Goal: Contribute content: Contribute content

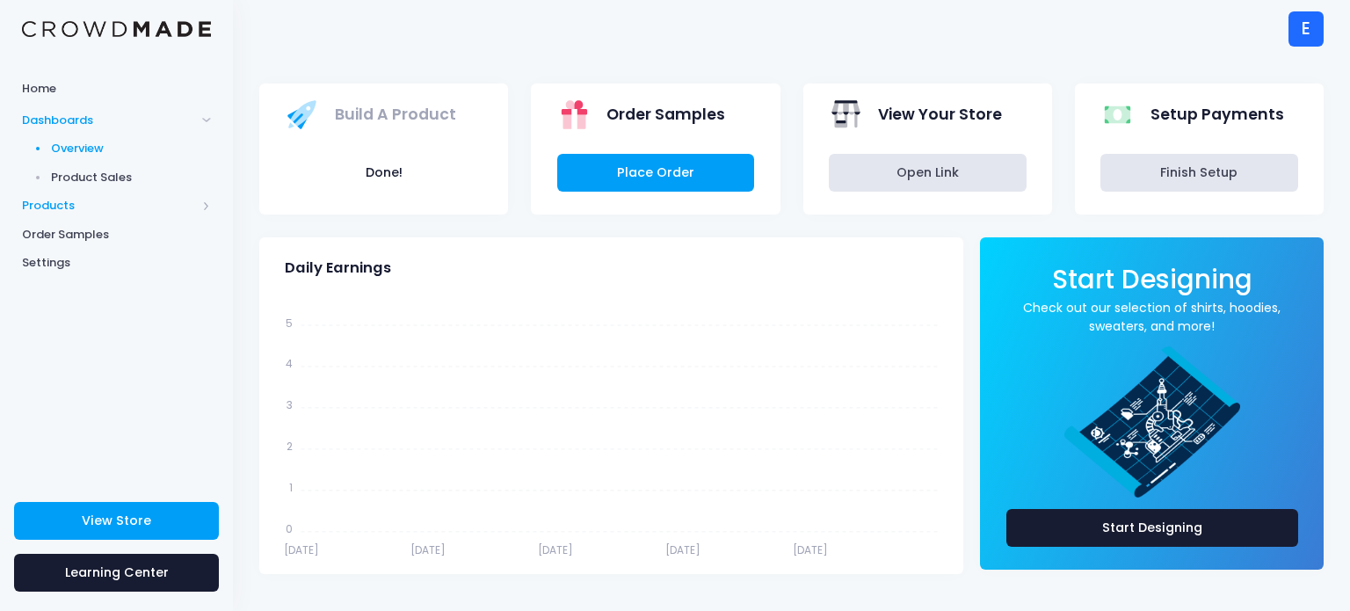
click at [135, 212] on span "Products" at bounding box center [109, 206] width 174 height 18
click at [116, 184] on span "Product Builder" at bounding box center [131, 178] width 161 height 18
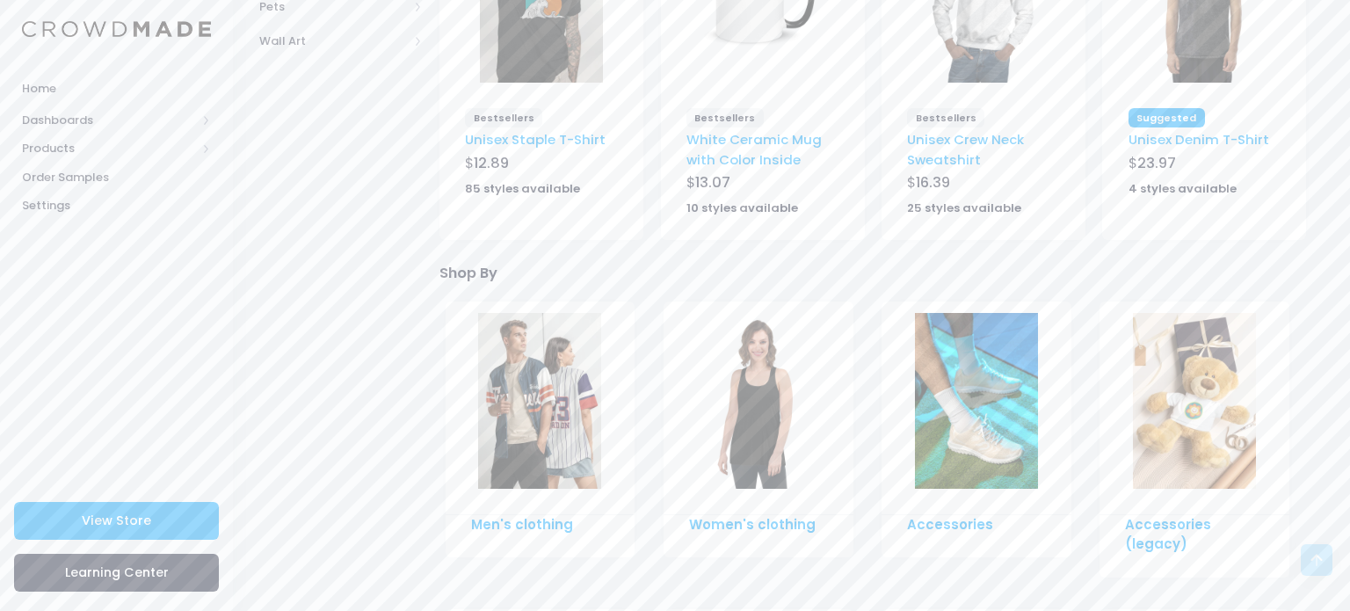
scroll to position [694, 0]
click at [518, 514] on link "Men's clothing" at bounding box center [522, 523] width 102 height 18
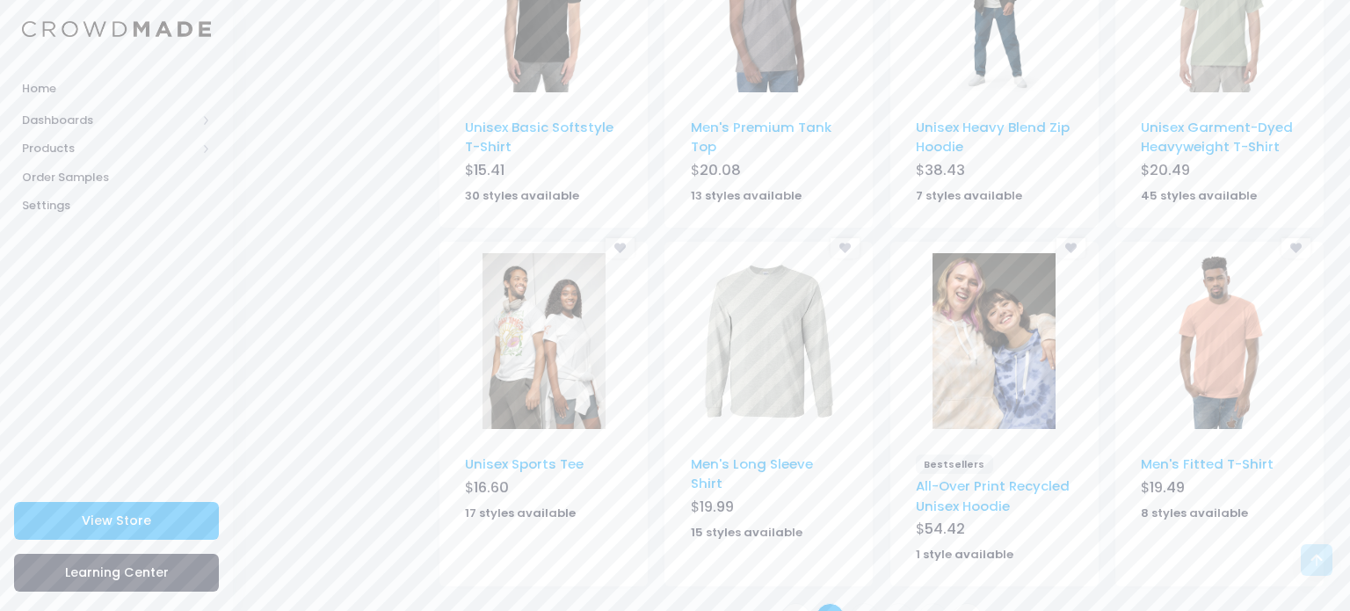
scroll to position [1100, 0]
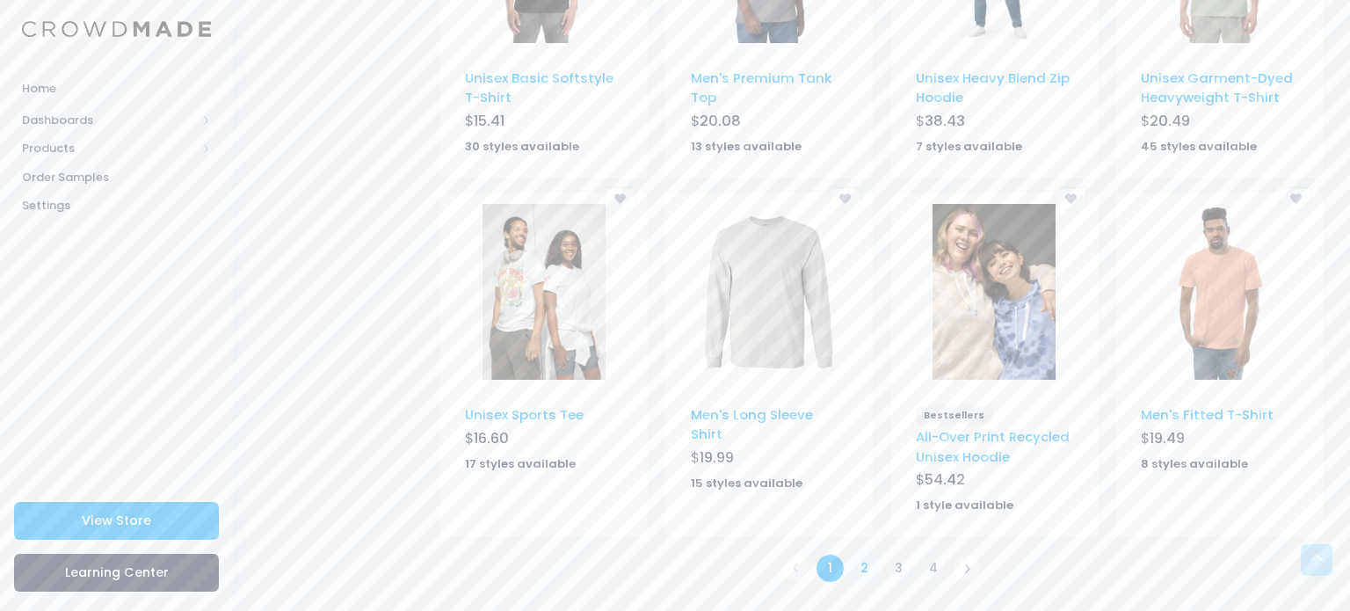
click at [867, 576] on link "2" at bounding box center [864, 568] width 29 height 29
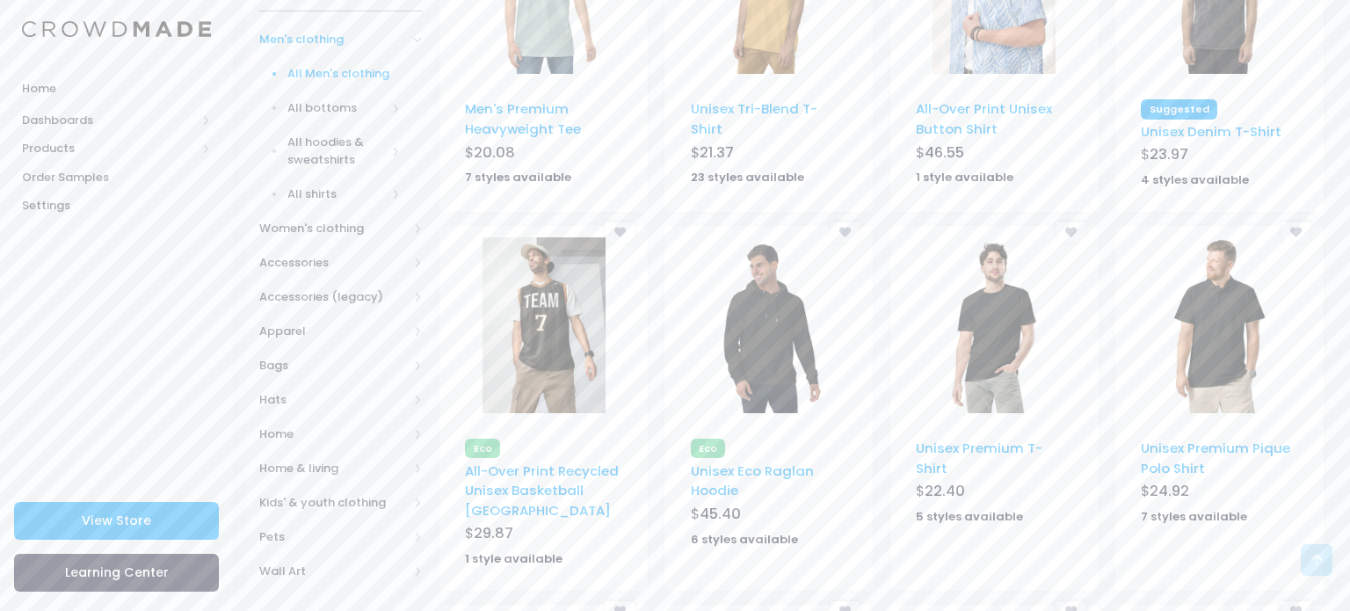
scroll to position [387, 0]
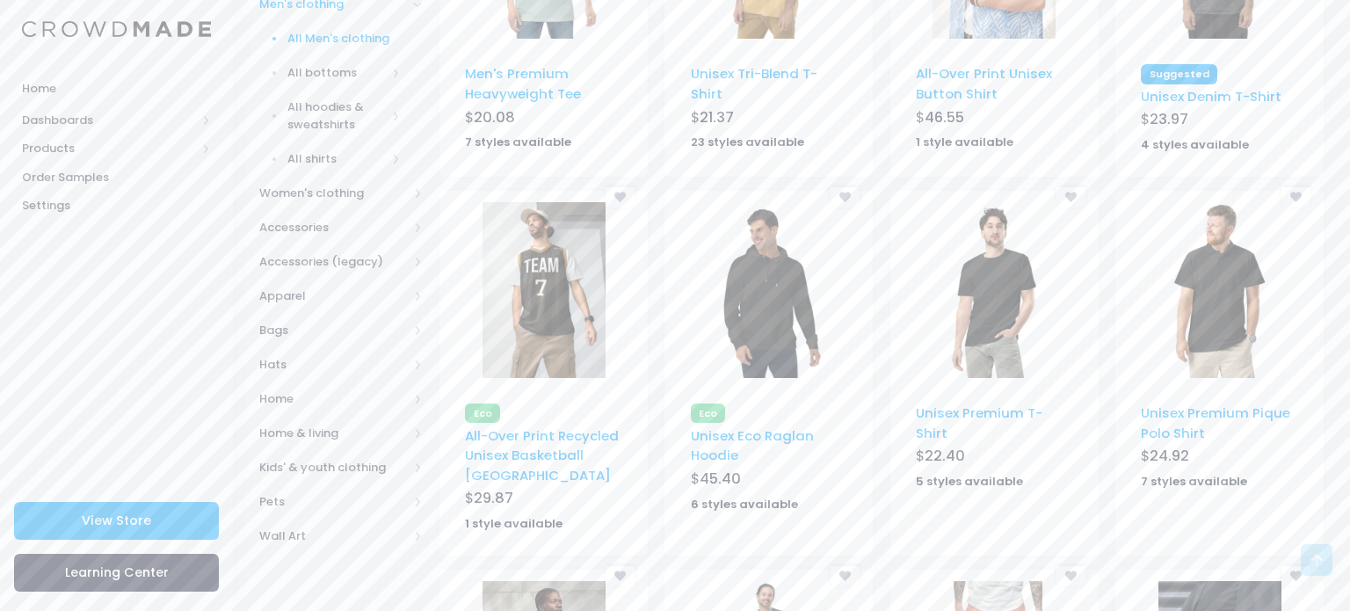
click at [1265, 243] on img at bounding box center [1219, 290] width 123 height 176
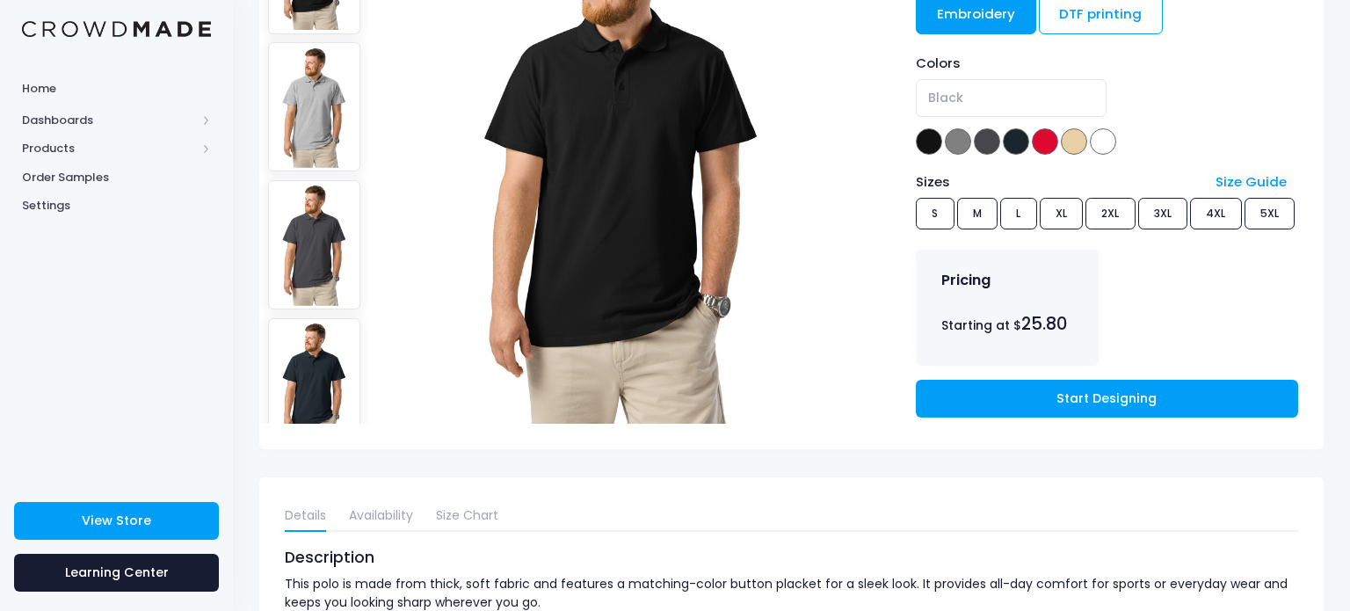
scroll to position [316, 0]
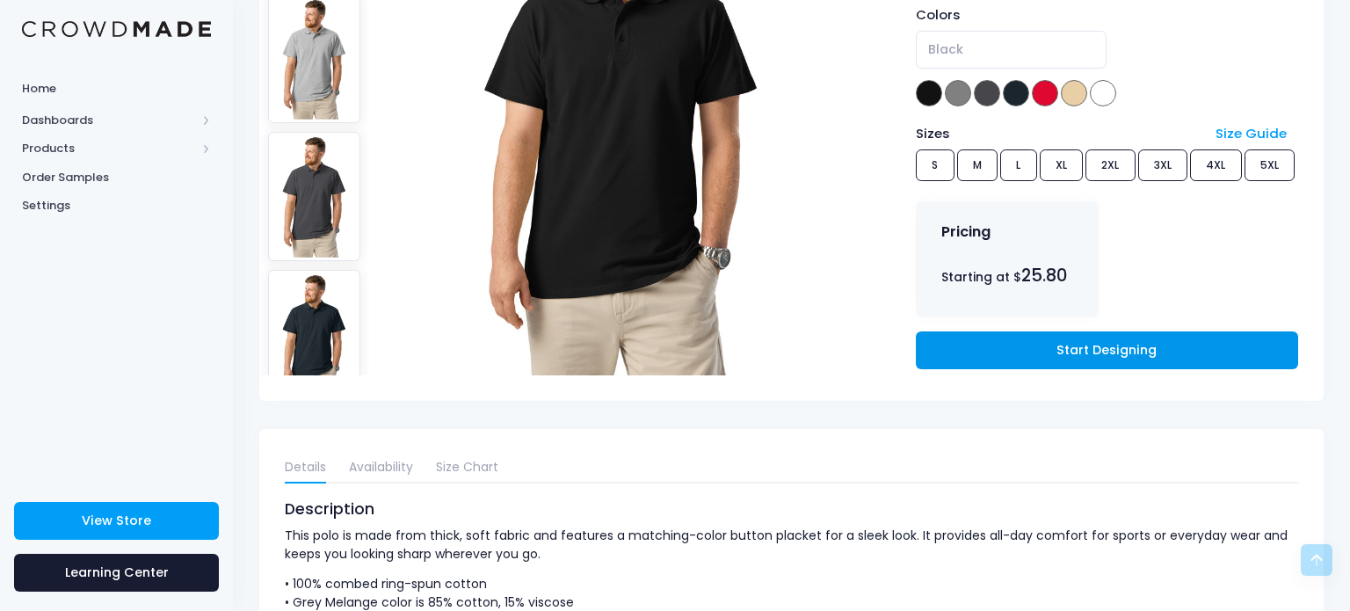
click at [1121, 351] on link "Start Designing" at bounding box center [1107, 350] width 382 height 38
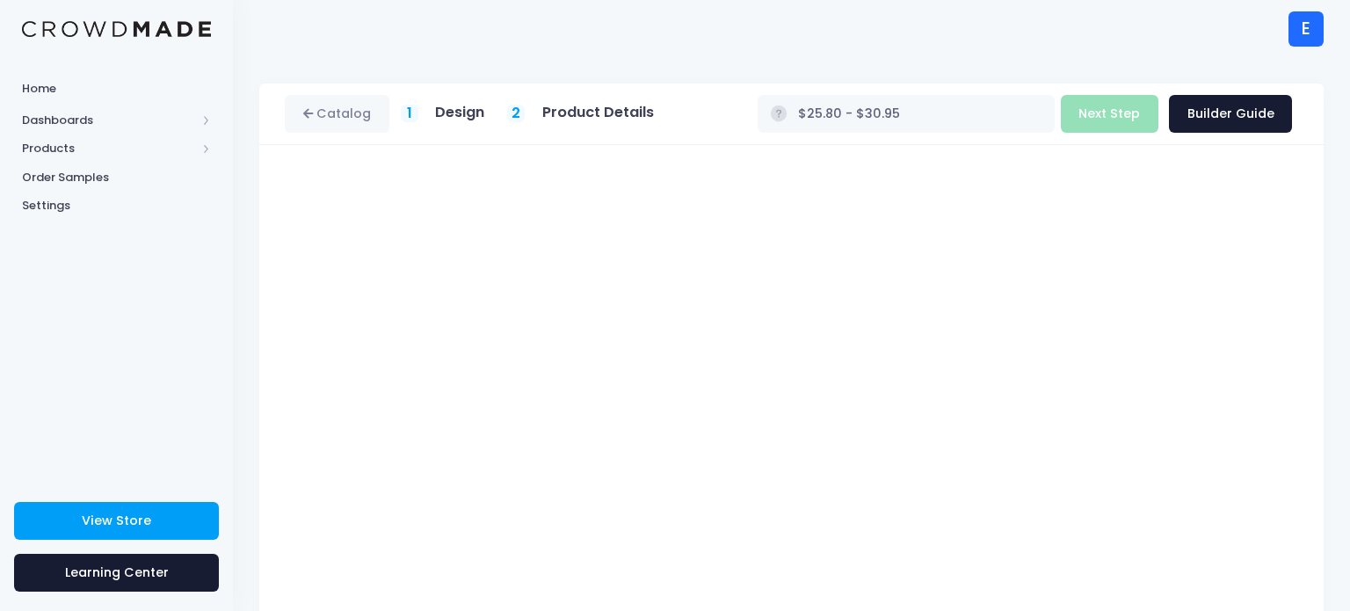
click at [1329, 303] on div "Catalog 1 Design 2 $" at bounding box center [791, 447] width 1117 height 728
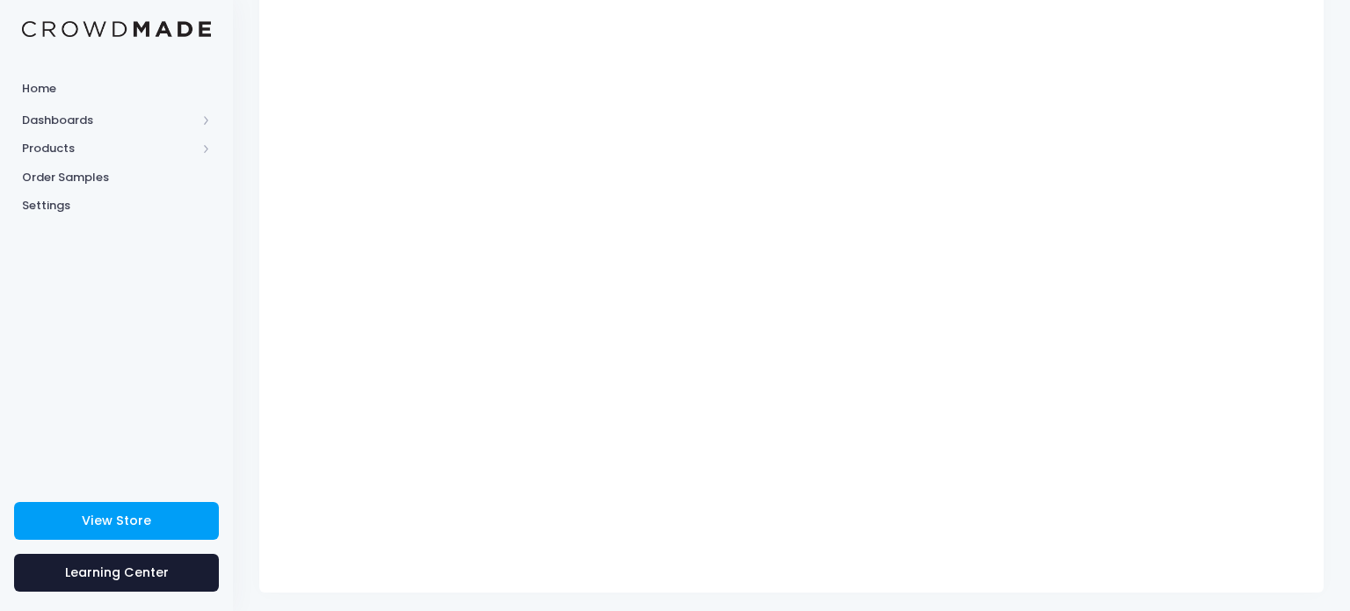
scroll to position [226, 0]
type input "$30.78 - $35.93"
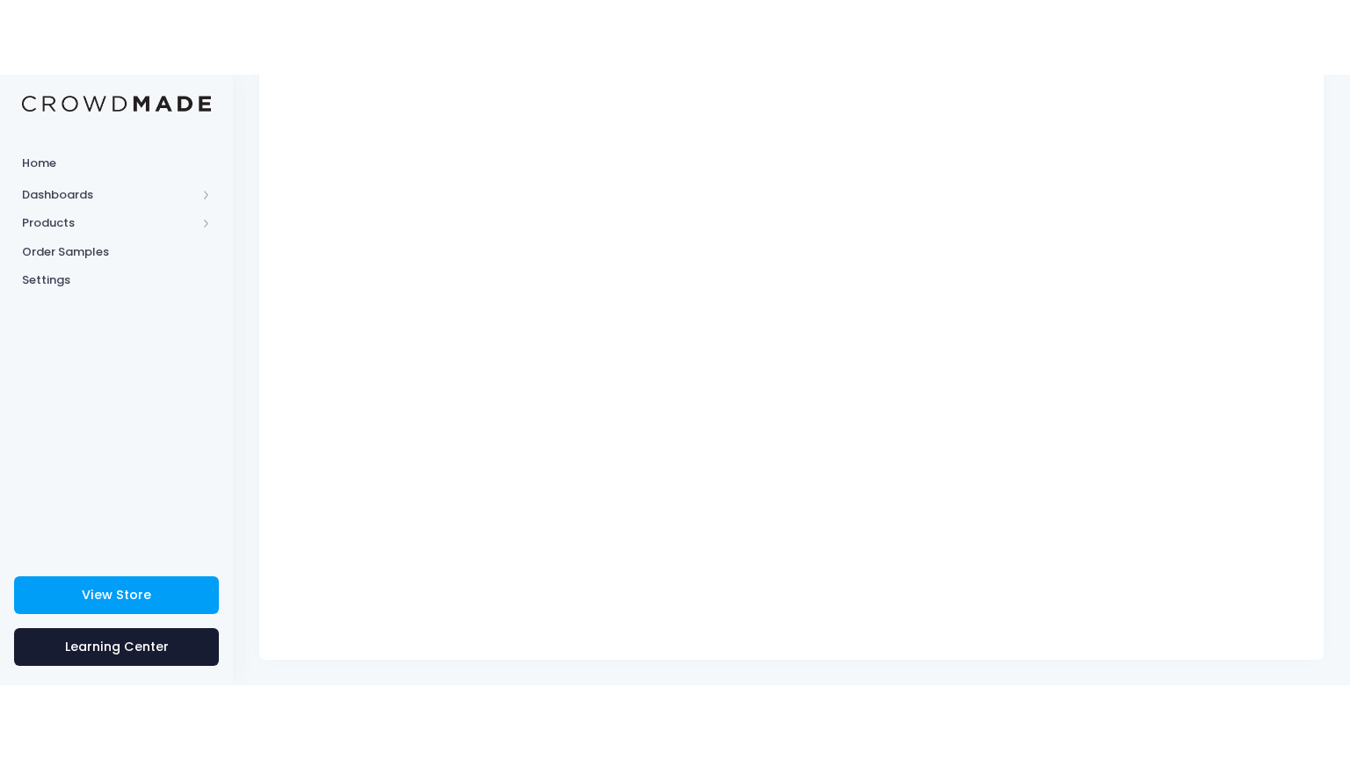
scroll to position [77, 0]
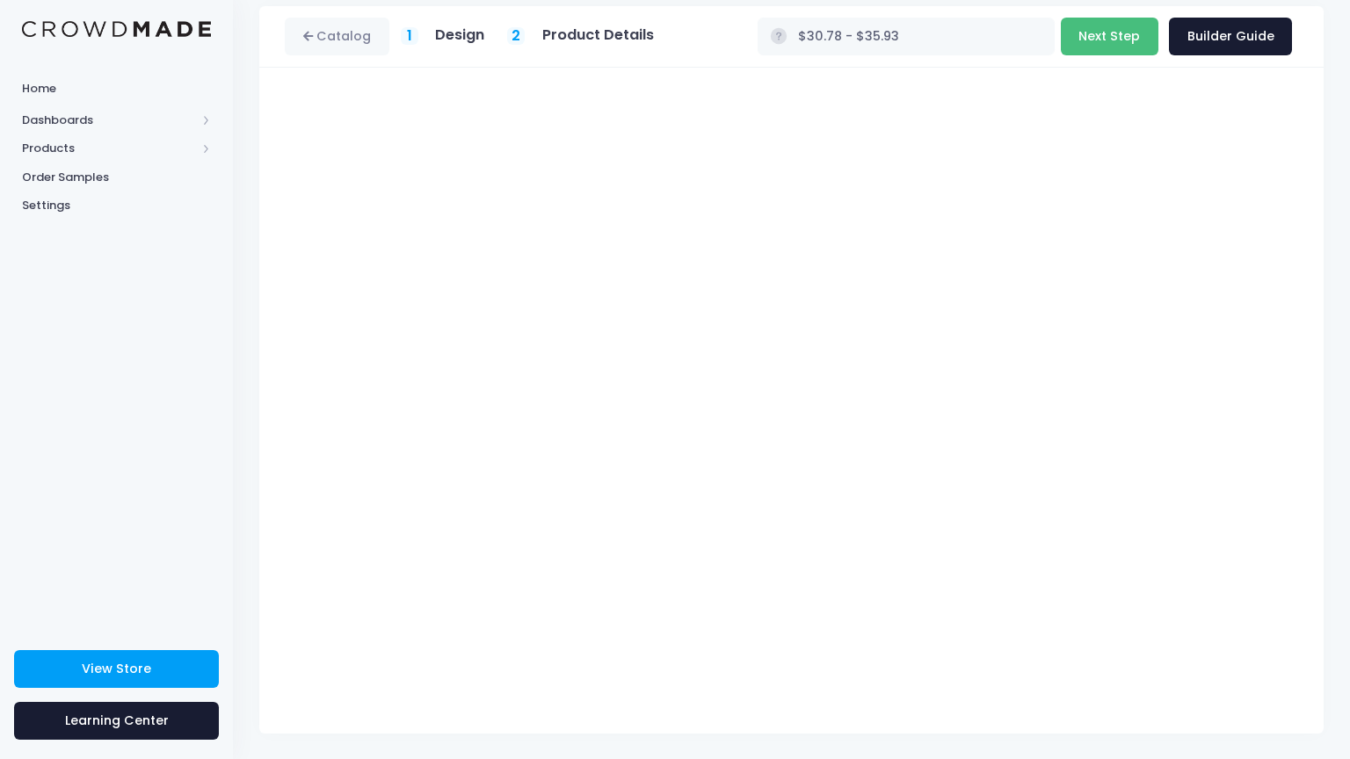
click at [1076, 48] on button "Next Step" at bounding box center [1110, 37] width 98 height 38
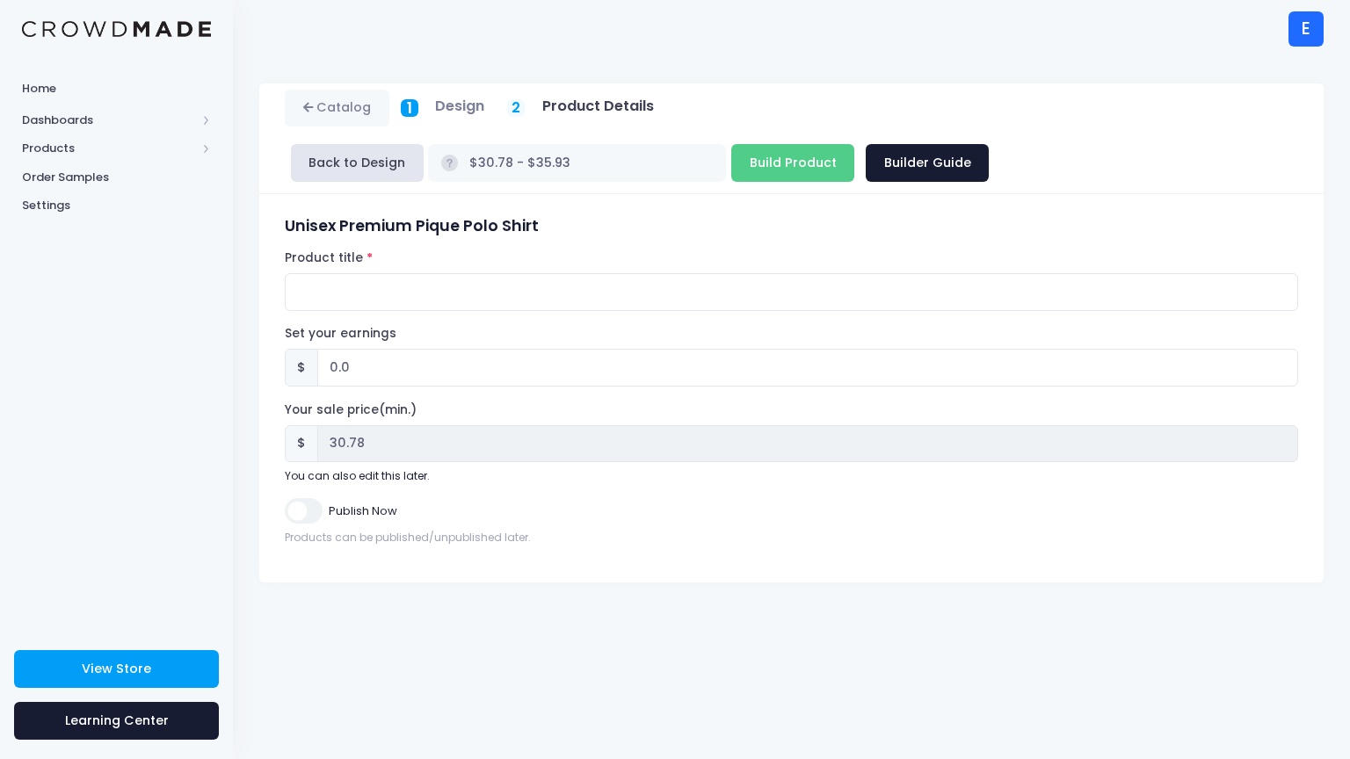
scroll to position [0, 0]
click at [695, 281] on input "Product title" at bounding box center [791, 292] width 1013 height 38
type input "Mysterious kid 43"
click at [293, 505] on input "Publish Now" at bounding box center [303, 510] width 37 height 25
checkbox input "true"
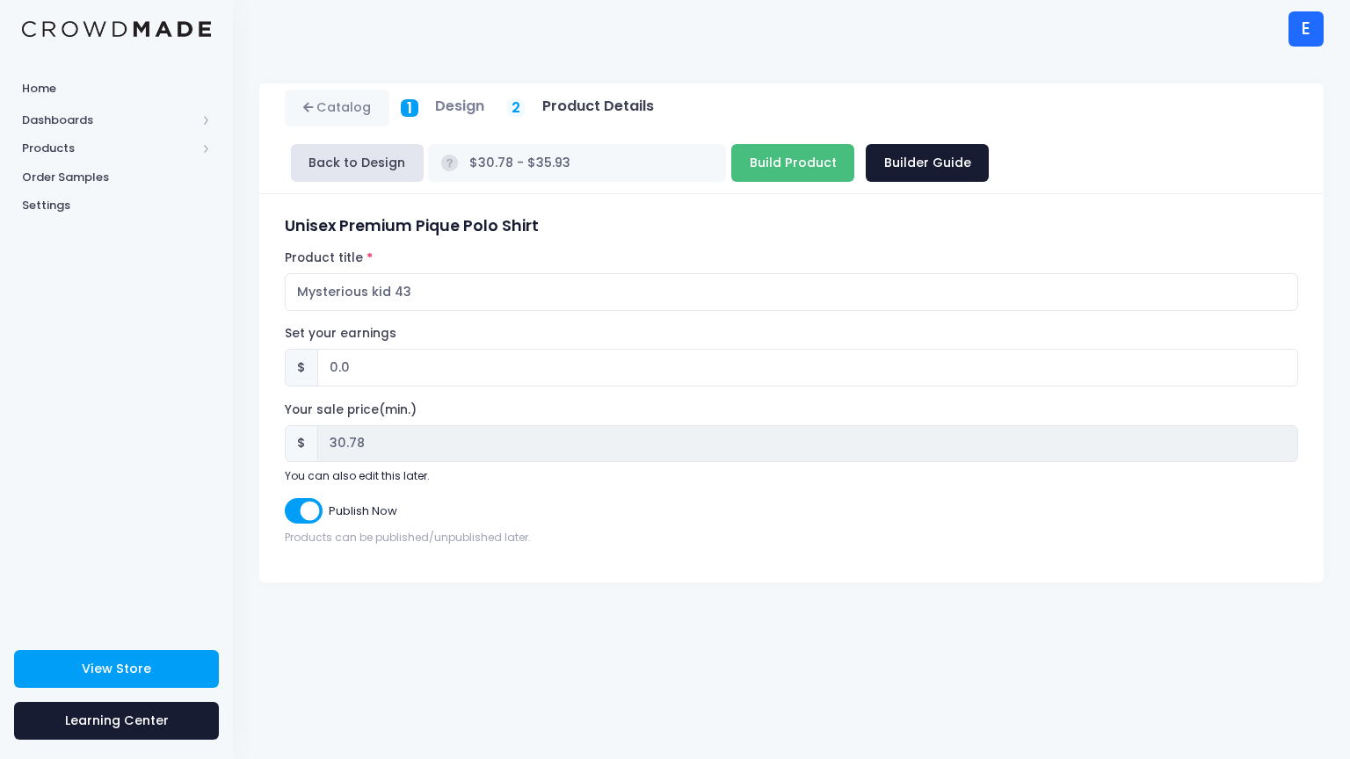
click at [745, 149] on input "Build Product" at bounding box center [792, 163] width 123 height 38
type input "Building product..."
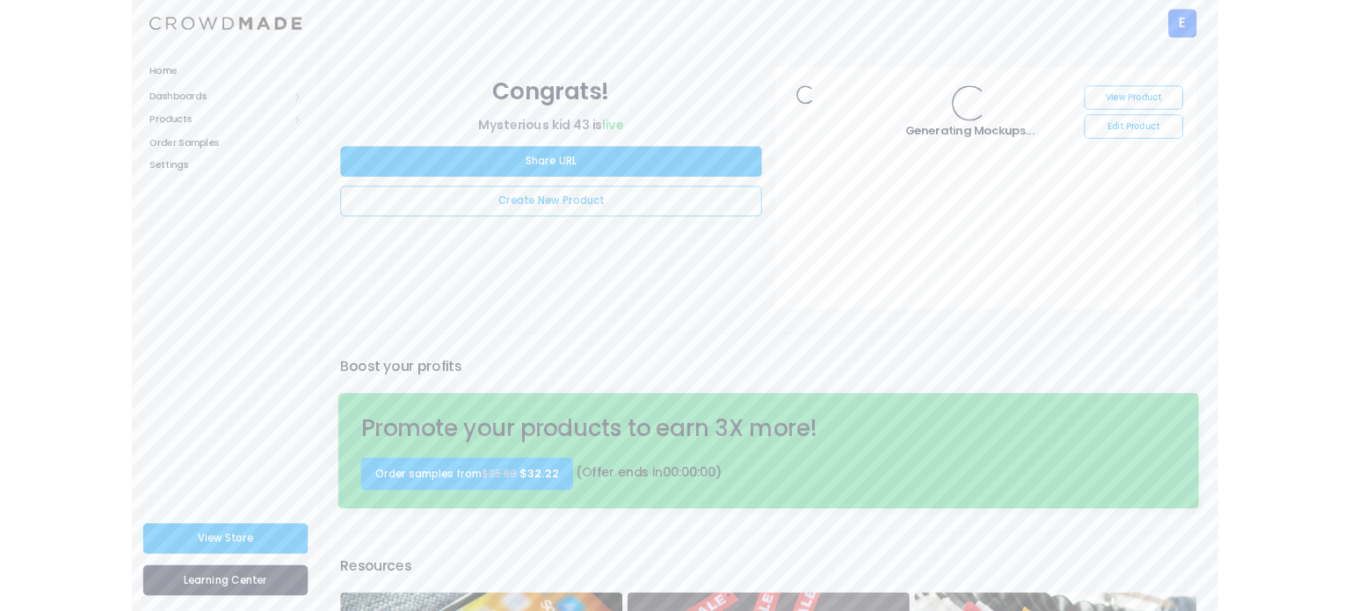
scroll to position [304, 0]
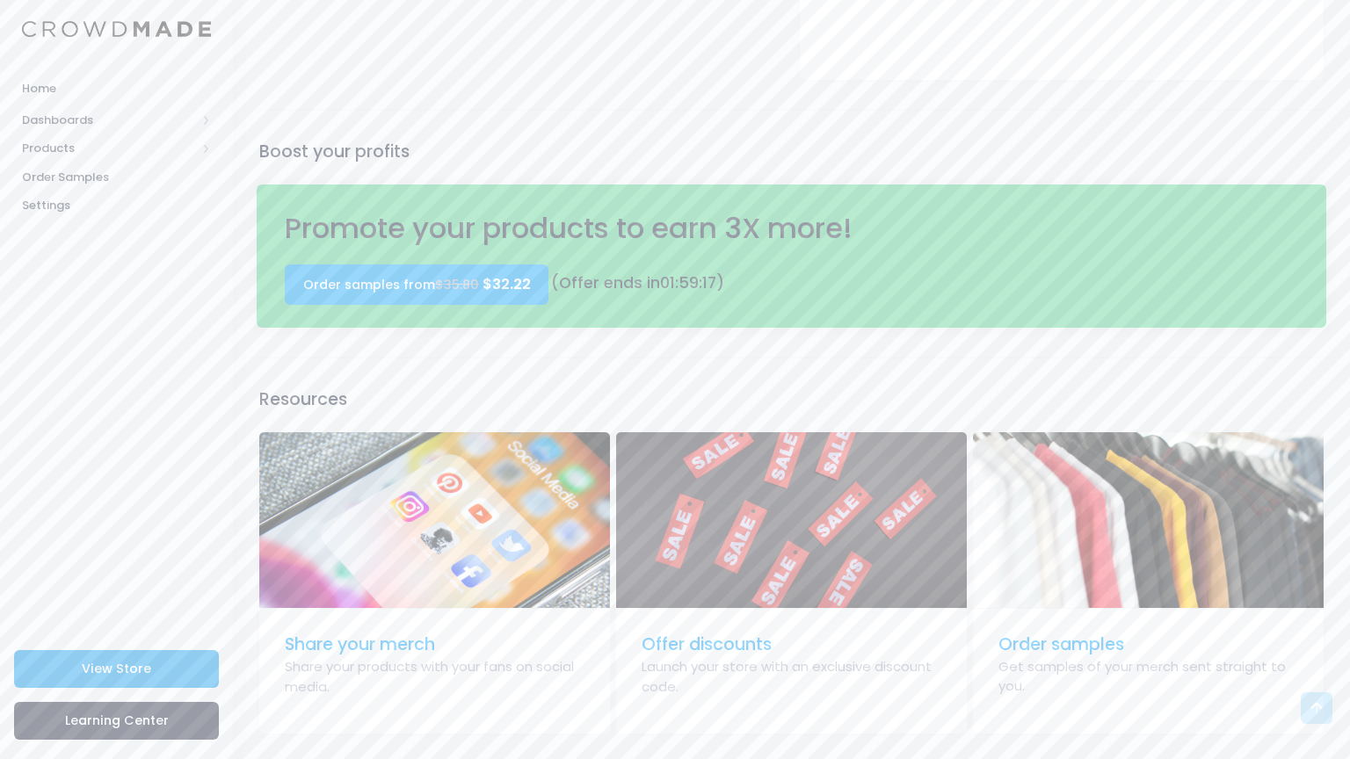
click at [151, 662] on link "View Store" at bounding box center [116, 669] width 205 height 38
